Goal: Task Accomplishment & Management: Manage account settings

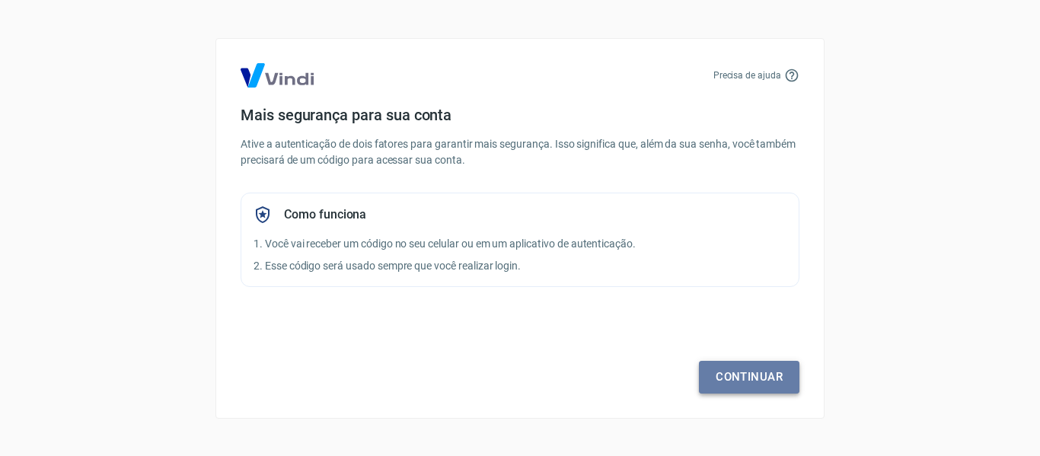
click at [764, 381] on link "Continuar" at bounding box center [749, 377] width 100 height 32
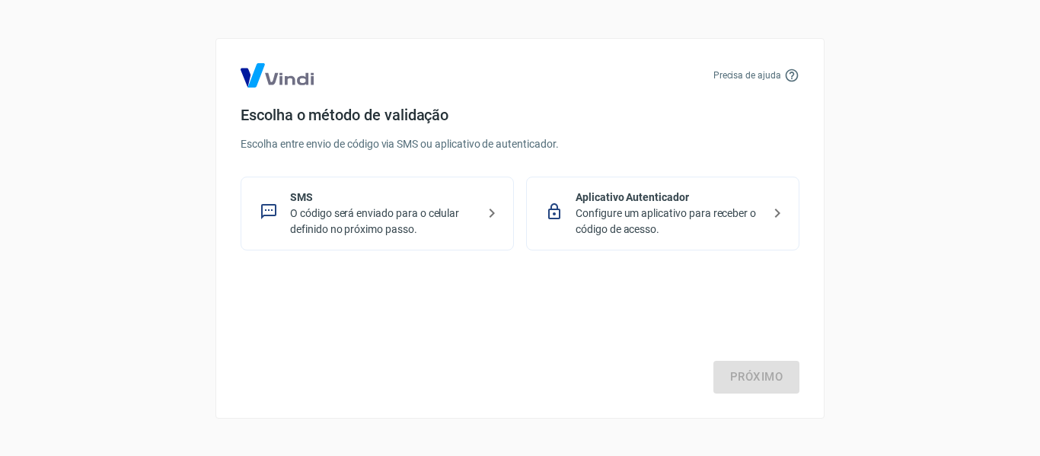
click at [432, 221] on p "O código será enviado para o celular definido no próximo passo." at bounding box center [383, 222] width 186 height 32
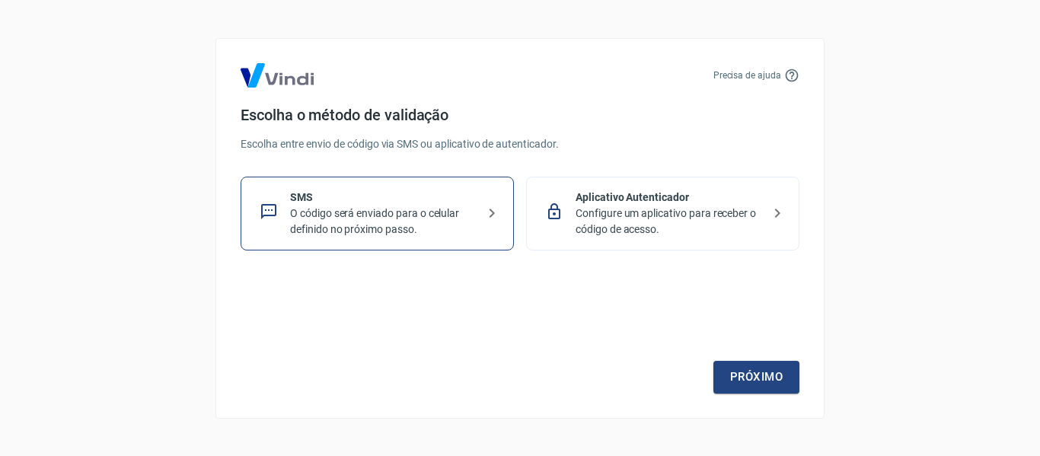
click at [734, 211] on p "Configure um aplicativo para receber o código de acesso." at bounding box center [668, 222] width 186 height 32
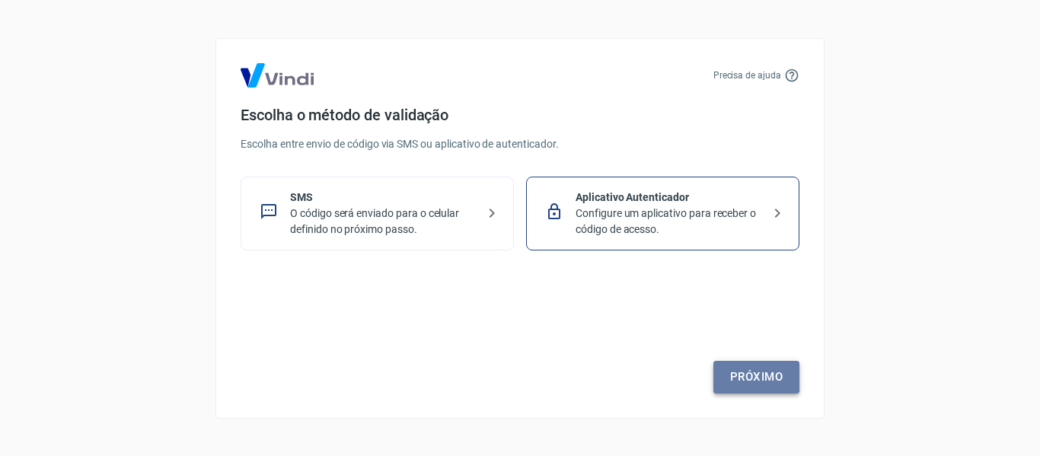
click at [741, 374] on link "Próximo" at bounding box center [756, 377] width 86 height 32
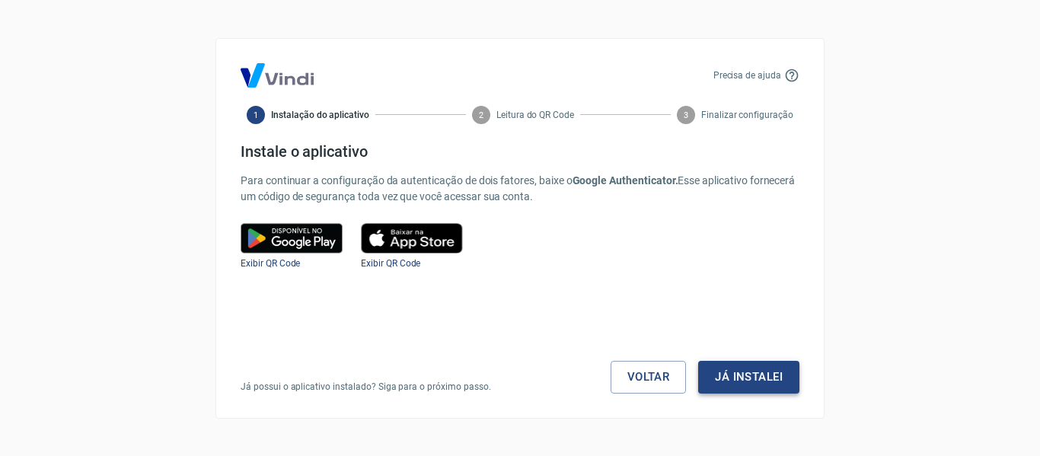
click at [765, 378] on button "Já instalei" at bounding box center [748, 377] width 101 height 32
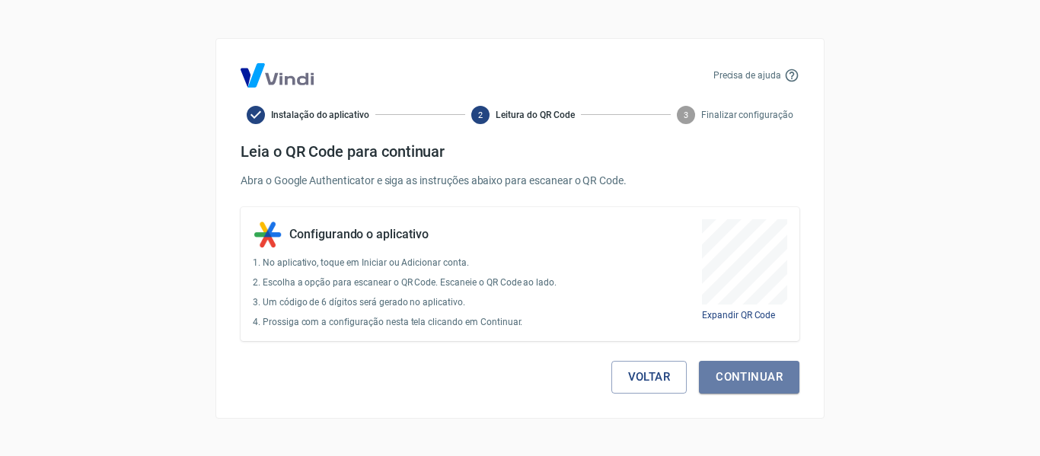
click at [765, 378] on button "Continuar" at bounding box center [749, 377] width 100 height 32
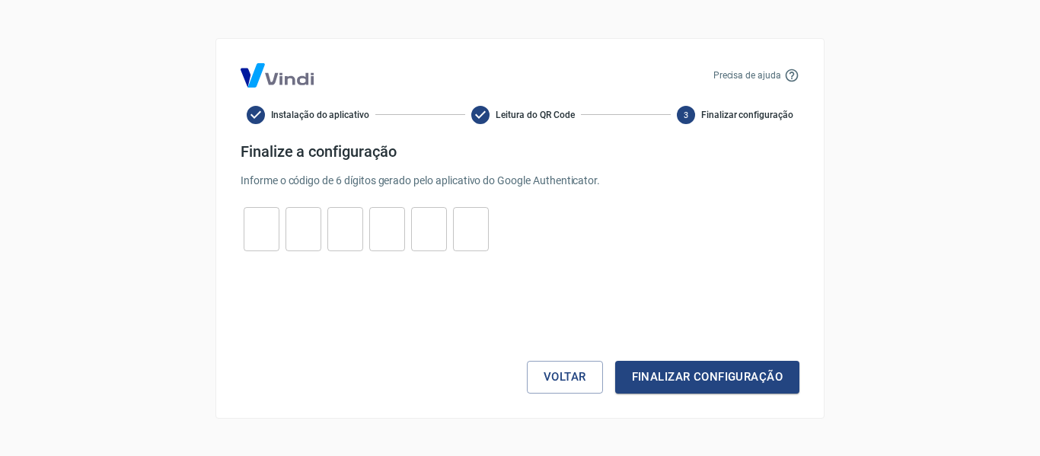
click at [263, 235] on input "tel" at bounding box center [262, 228] width 36 height 33
type input "5"
type input "7"
type input "3"
type input "1"
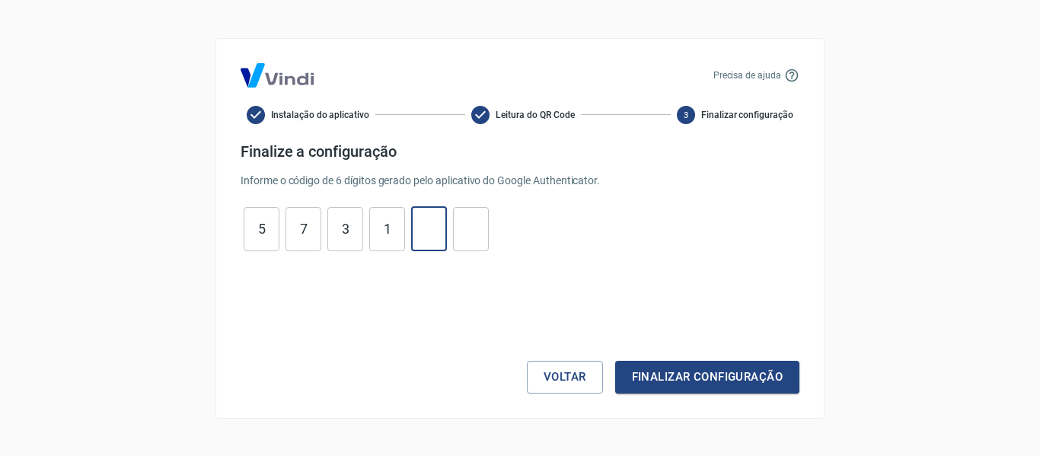
type input "6"
type input "3"
click at [615, 361] on button "Finalizar configuração" at bounding box center [707, 377] width 184 height 32
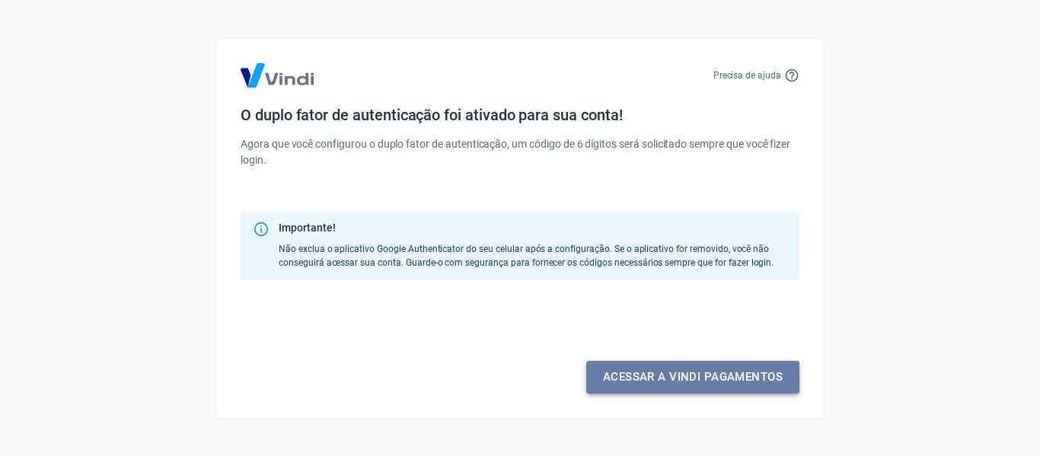
click at [671, 372] on link "Acessar a Vindi pagamentos" at bounding box center [692, 377] width 213 height 32
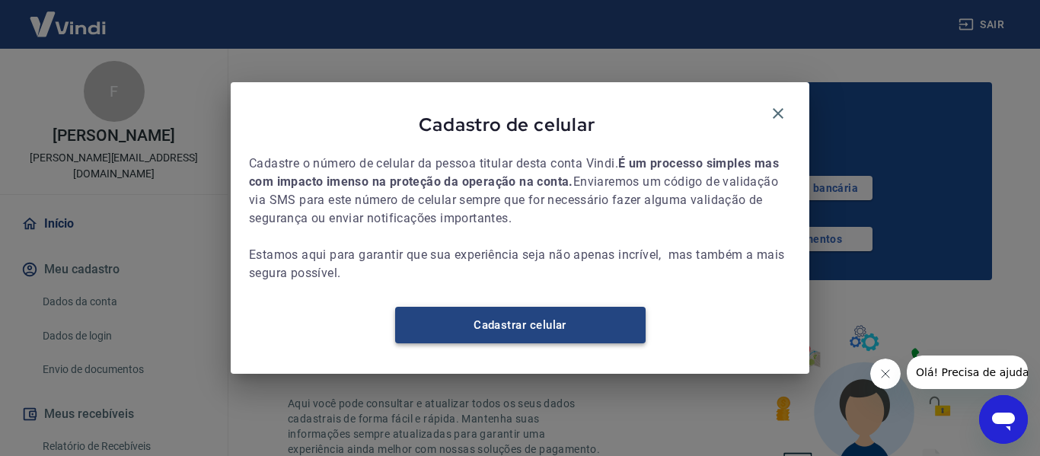
click at [516, 329] on link "Cadastrar celular" at bounding box center [520, 325] width 250 height 37
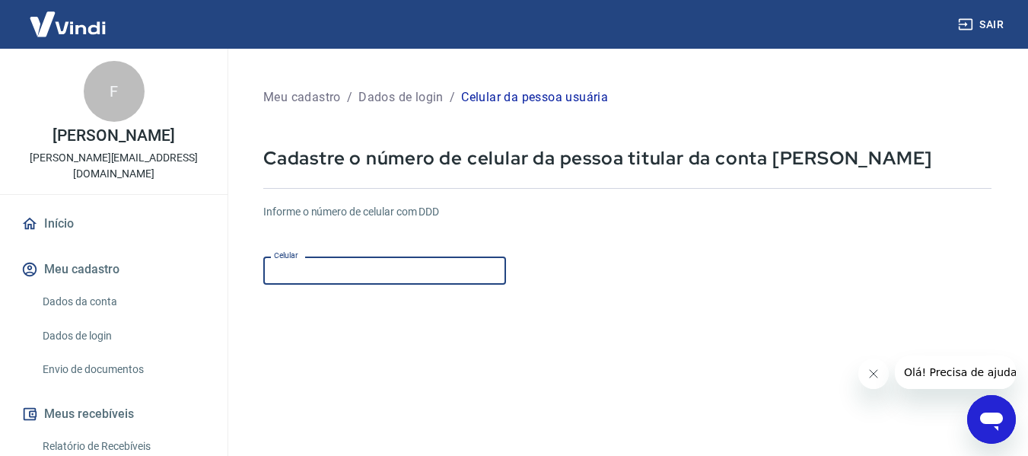
click at [336, 275] on input "Celular" at bounding box center [384, 271] width 243 height 28
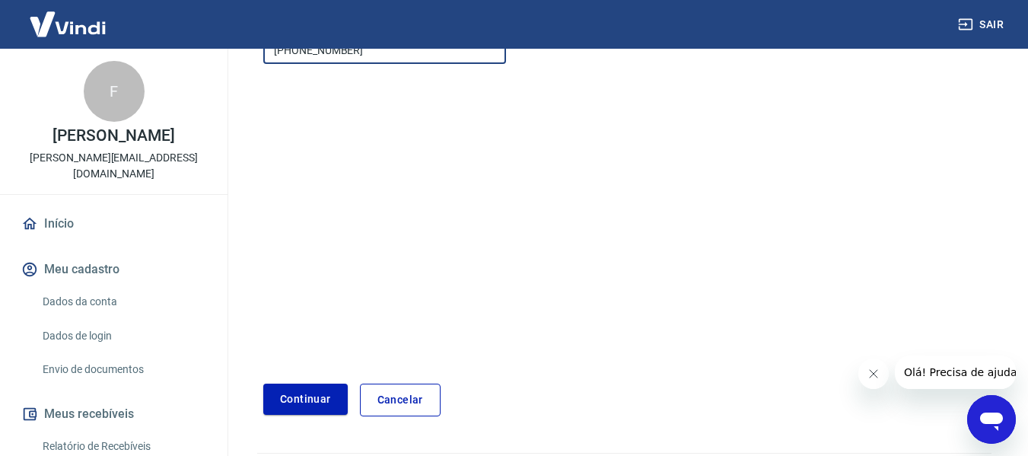
scroll to position [228, 0]
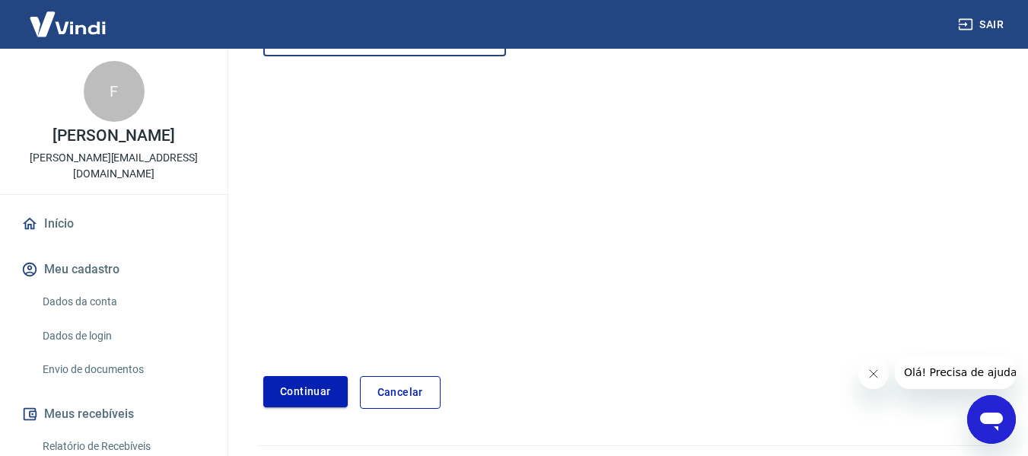
type input "(18) 99751-4915"
click at [289, 386] on button "Continuar" at bounding box center [305, 391] width 84 height 31
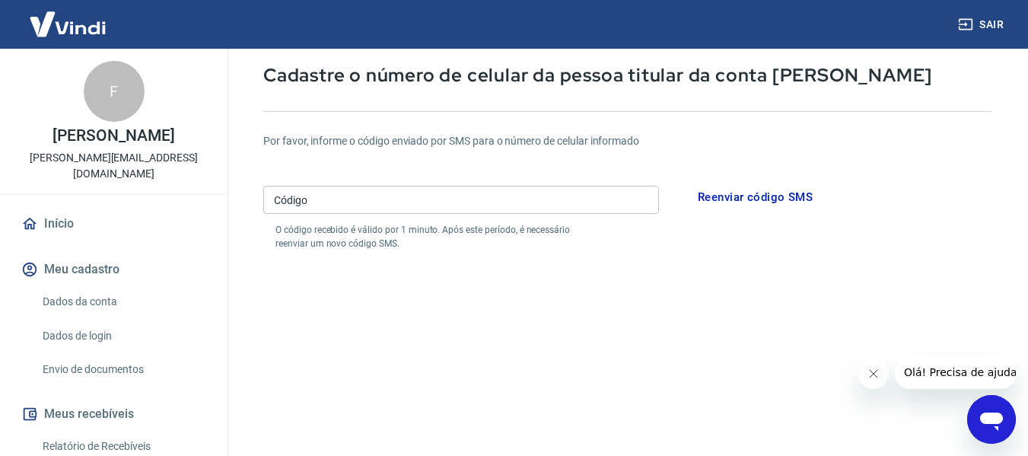
scroll to position [76, 0]
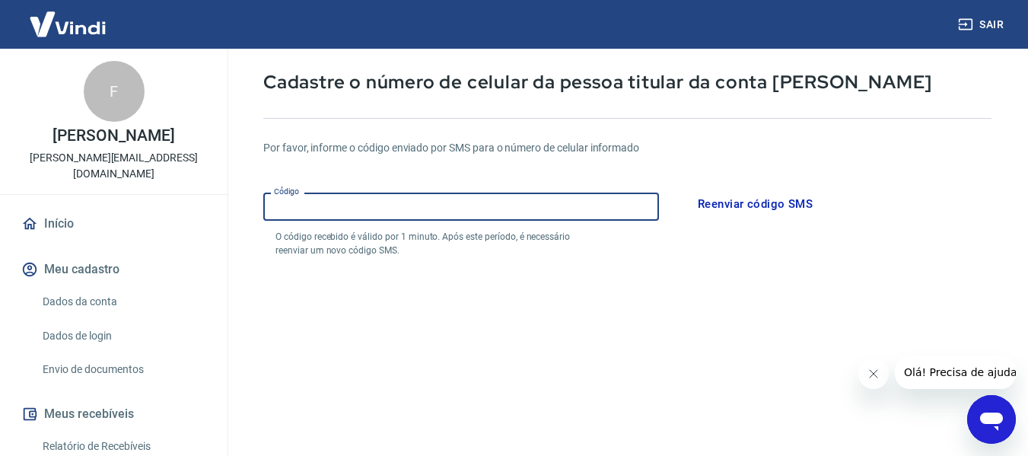
drag, startPoint x: 397, startPoint y: 203, endPoint x: 392, endPoint y: 196, distance: 8.9
click at [393, 199] on input "Código" at bounding box center [461, 207] width 396 height 28
type input "552761"
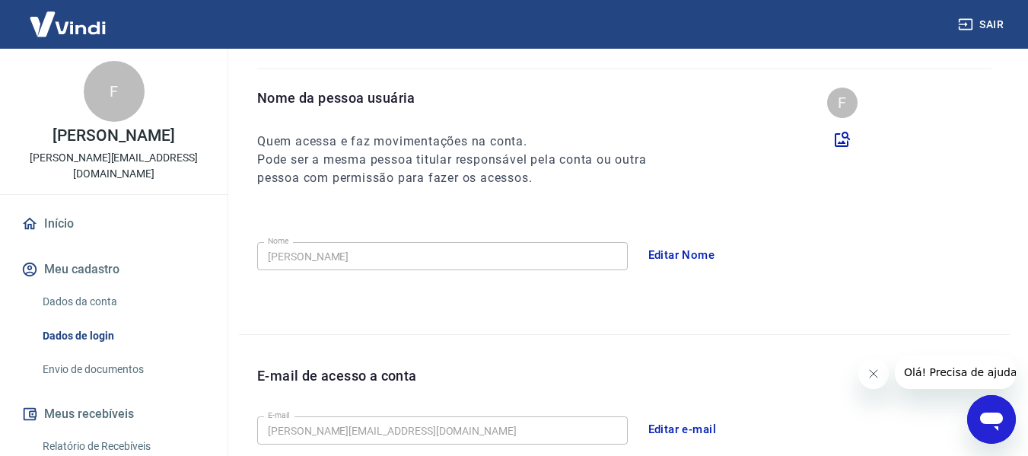
scroll to position [152, 0]
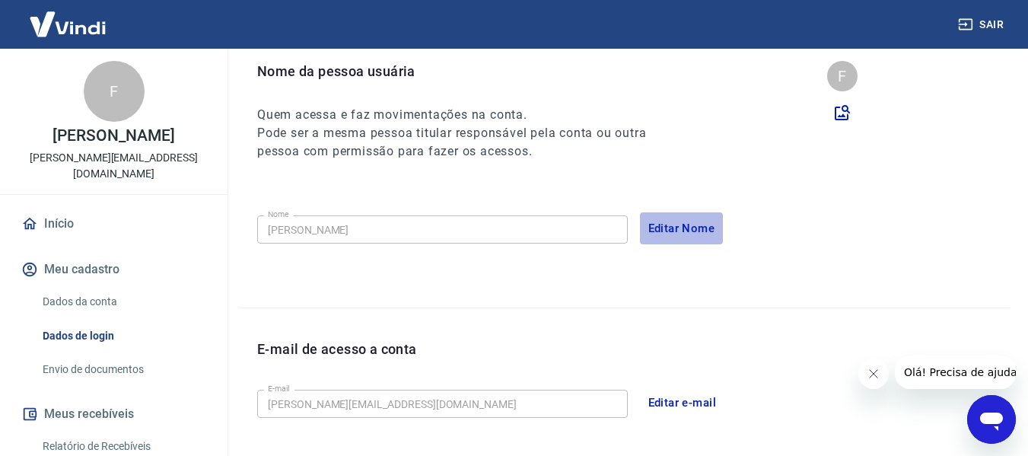
click at [685, 221] on button "Editar Nome" at bounding box center [682, 228] width 84 height 32
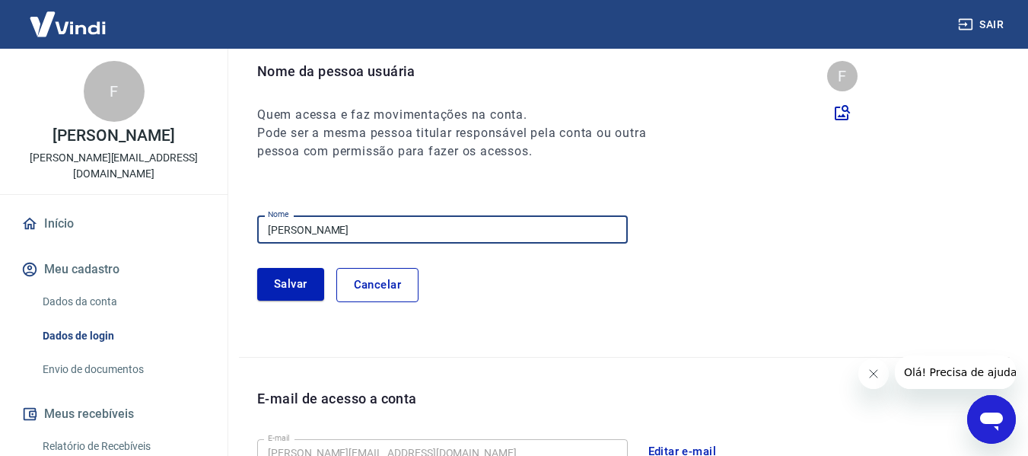
click at [379, 228] on input "Fabio Miller" at bounding box center [442, 229] width 371 height 28
type input "[PERSON_NAME]"
click at [285, 279] on button "Salvar" at bounding box center [290, 284] width 67 height 32
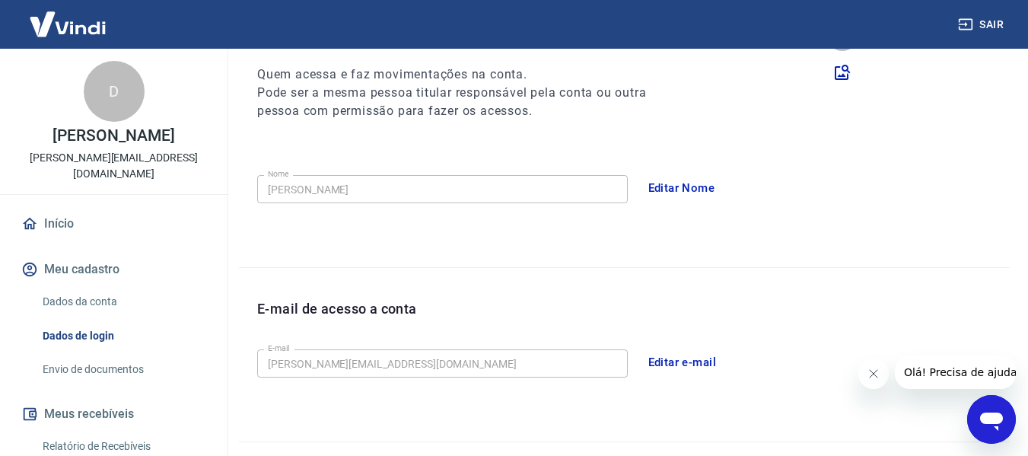
scroll to position [228, 0]
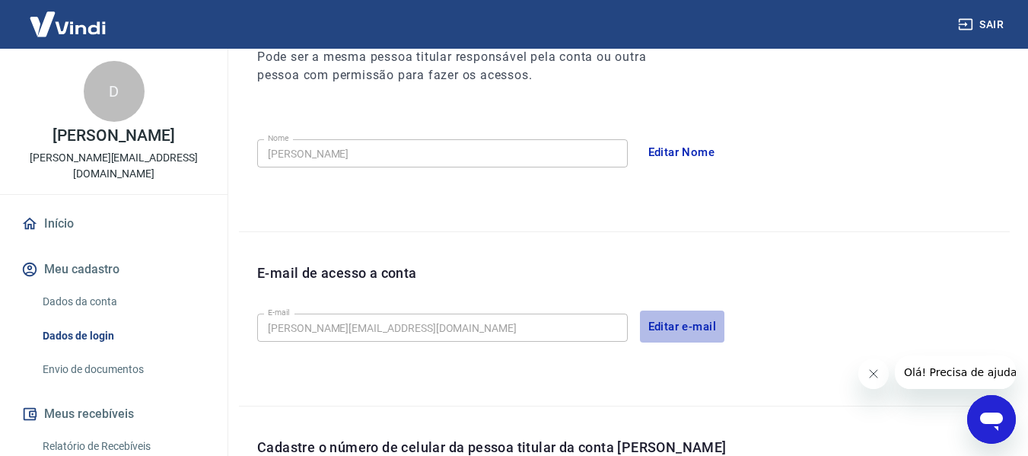
click at [663, 322] on button "Editar e-mail" at bounding box center [682, 327] width 85 height 32
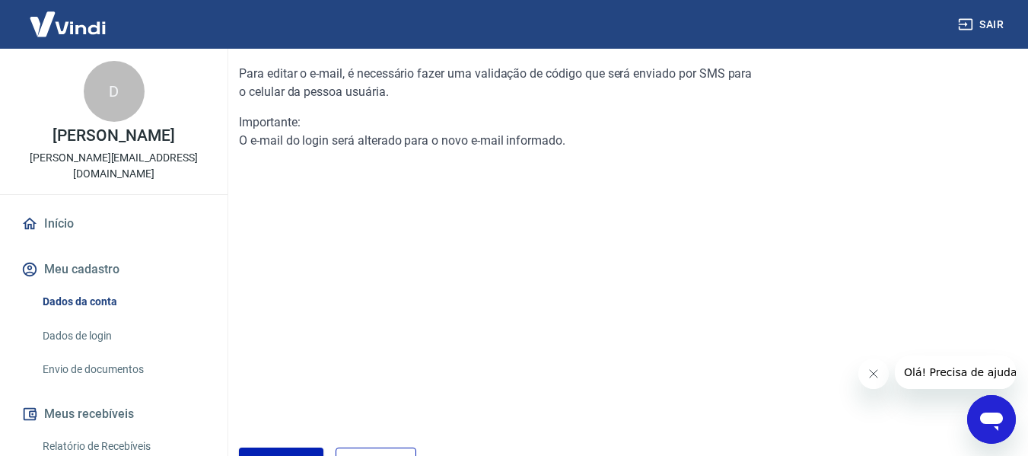
scroll to position [260, 0]
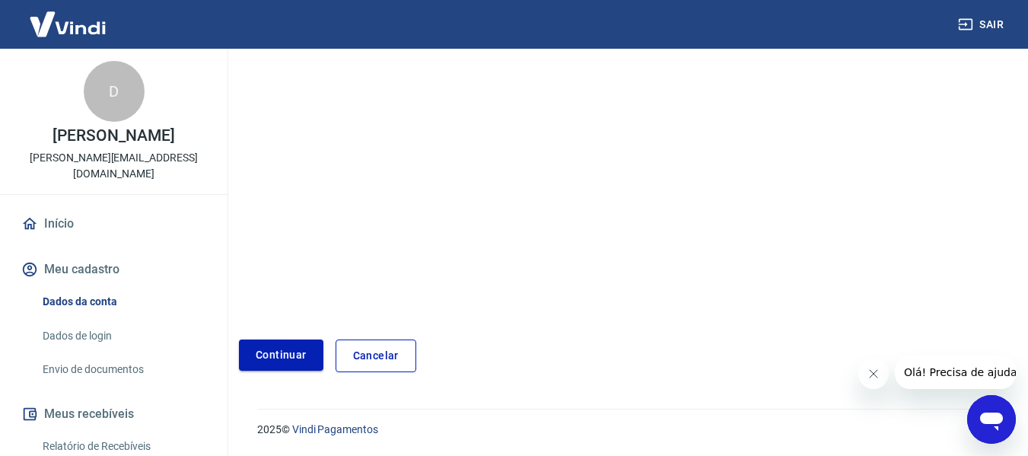
click at [294, 355] on link "Continuar" at bounding box center [281, 354] width 84 height 31
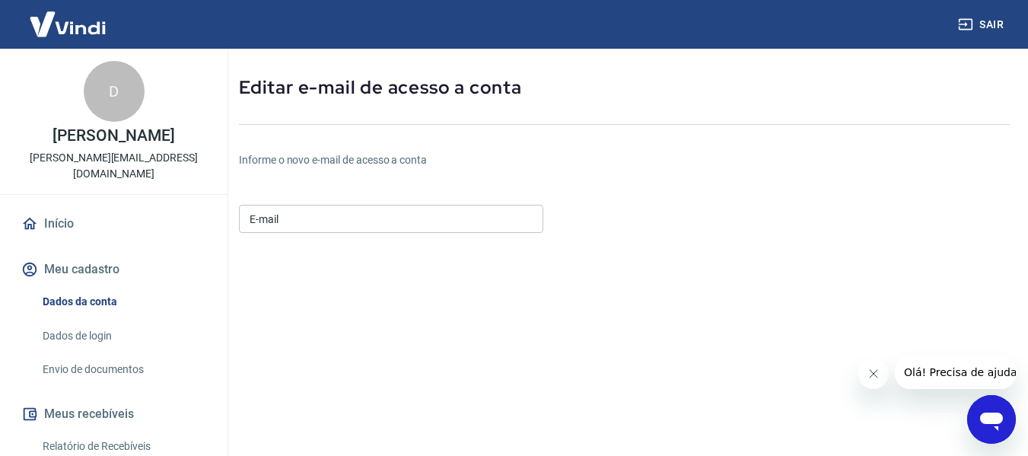
scroll to position [62, 0]
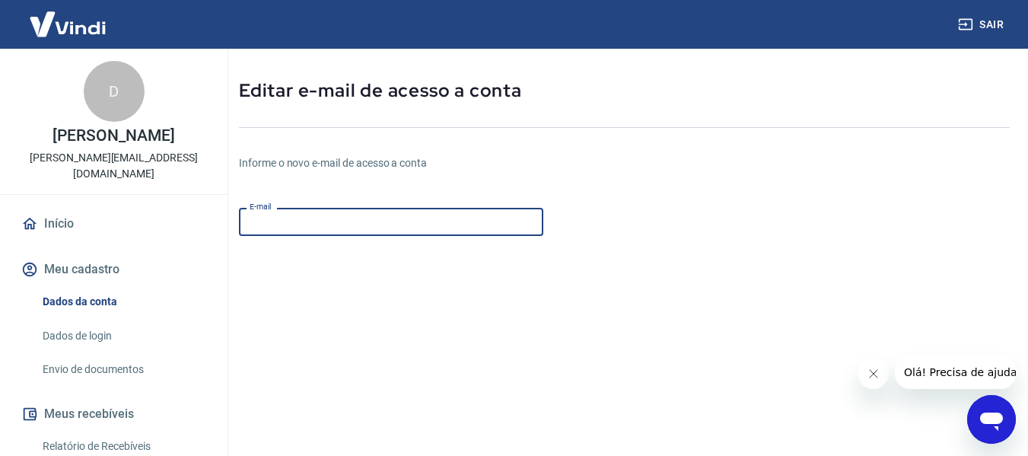
click at [396, 224] on input "E-mail" at bounding box center [391, 222] width 304 height 28
paste input "[EMAIL_ADDRESS][DOMAIN_NAME]"
type input "[EMAIL_ADDRESS][DOMAIN_NAME]"
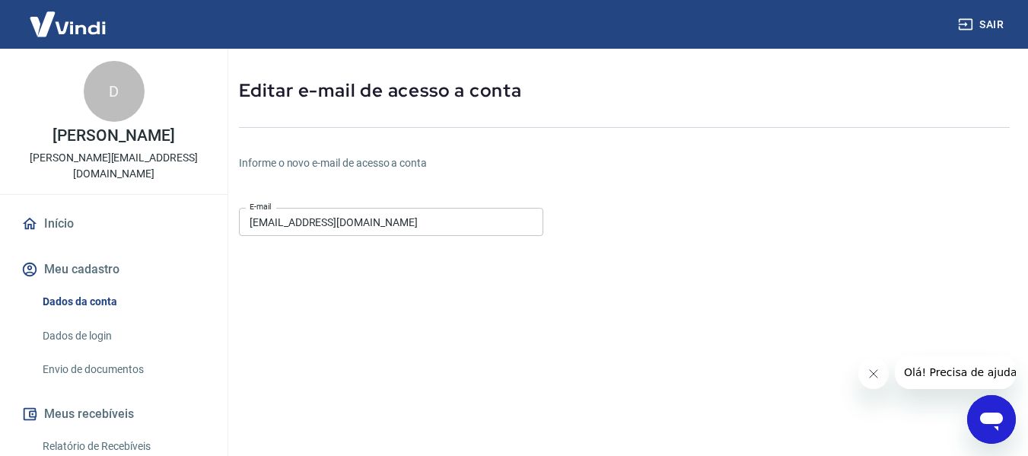
click at [635, 228] on form "E-mail gerencia@aflorashop.com.br E-mail Continuar Cancelar" at bounding box center [496, 401] width 514 height 399
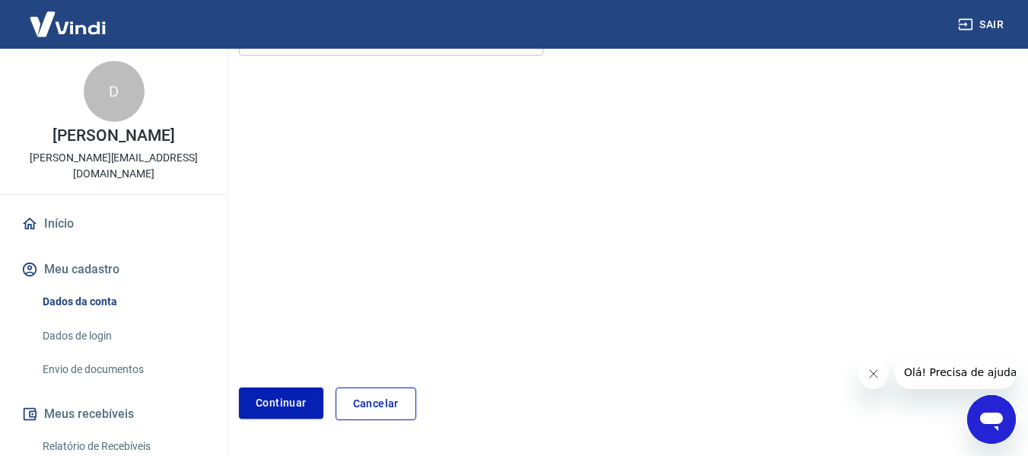
scroll to position [290, 0]
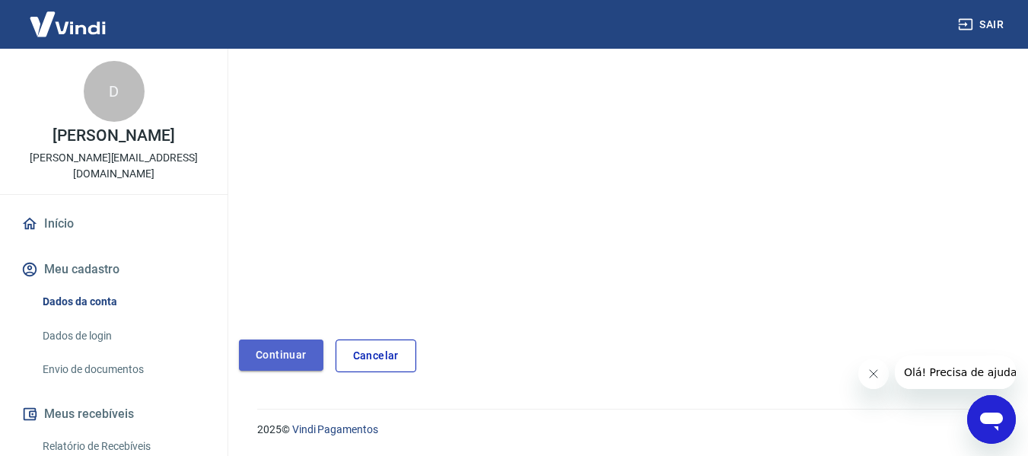
click at [274, 352] on button "Continuar" at bounding box center [281, 354] width 84 height 31
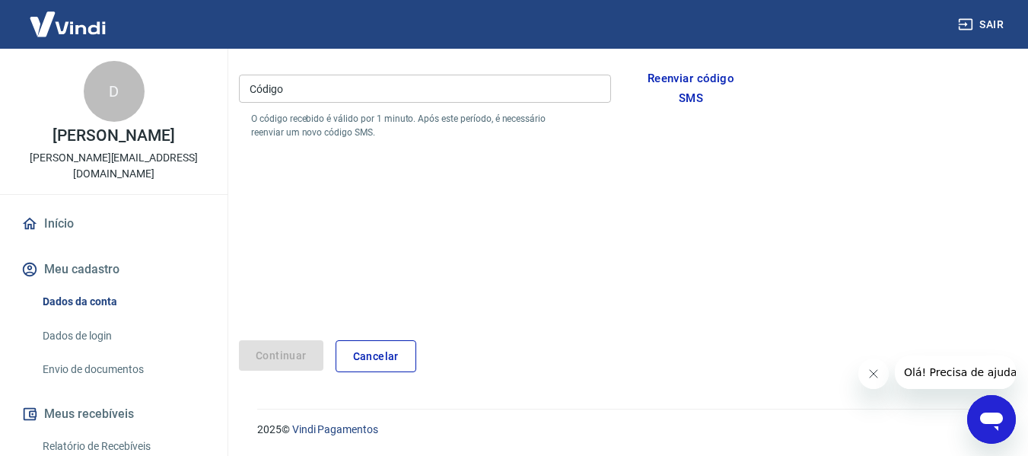
scroll to position [246, 0]
click at [354, 90] on input "Código" at bounding box center [425, 89] width 372 height 28
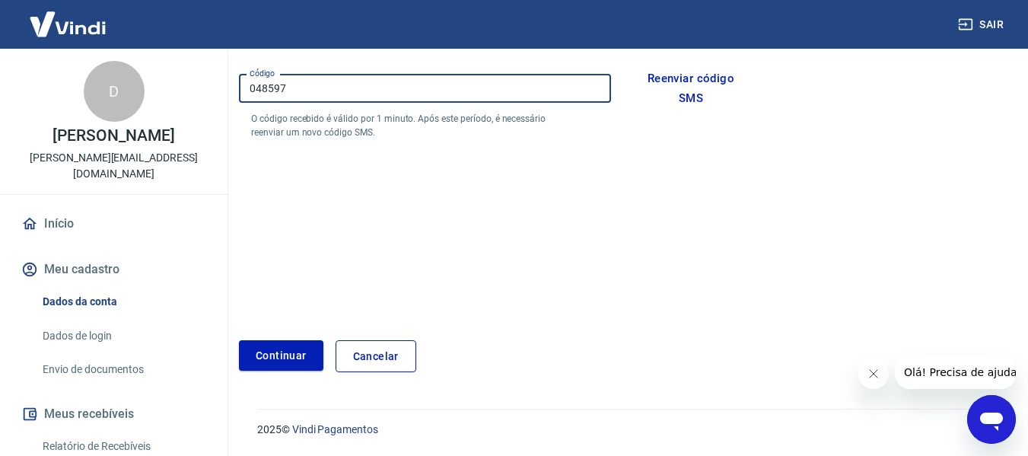
type input "048597"
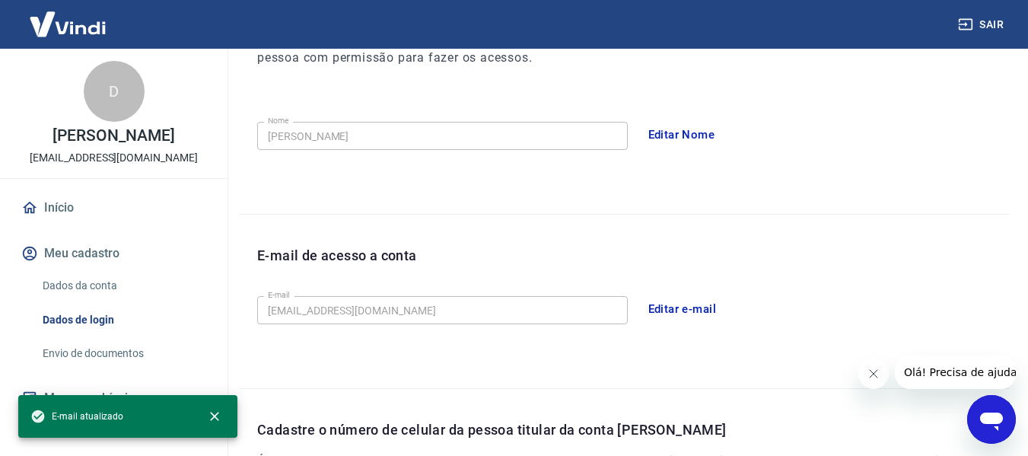
scroll to position [519, 0]
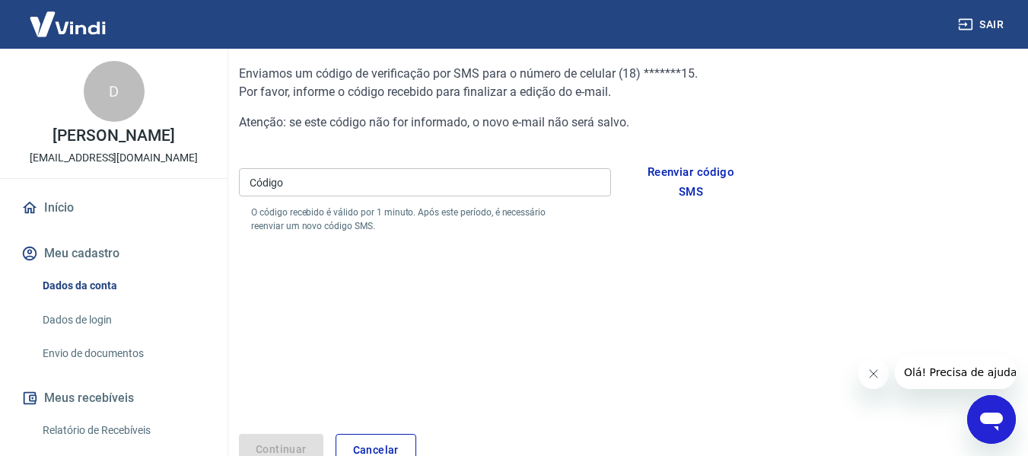
scroll to position [76, 0]
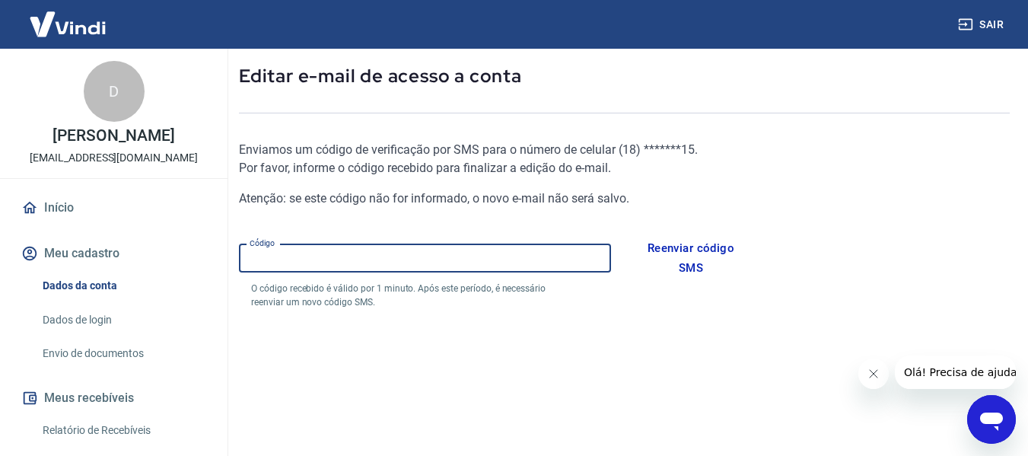
click at [444, 251] on input "Código" at bounding box center [425, 258] width 372 height 28
type input "048597"
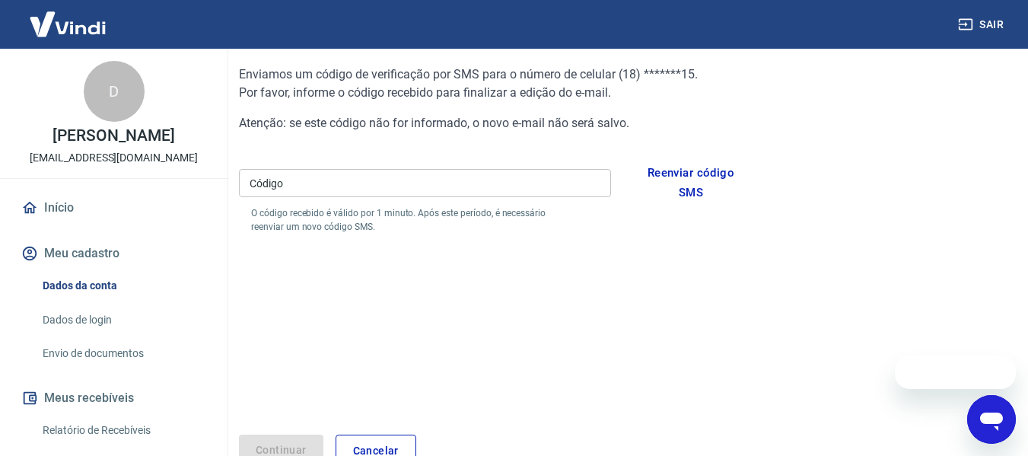
scroll to position [152, 0]
drag, startPoint x: 35, startPoint y: 161, endPoint x: 177, endPoint y: 148, distance: 142.2
click at [177, 148] on div "D [PERSON_NAME] [EMAIL_ADDRESS][DOMAIN_NAME]" at bounding box center [114, 113] width 228 height 129
copy p "[EMAIL_ADDRESS][DOMAIN_NAME]"
